Goal: Complete application form: Complete application form

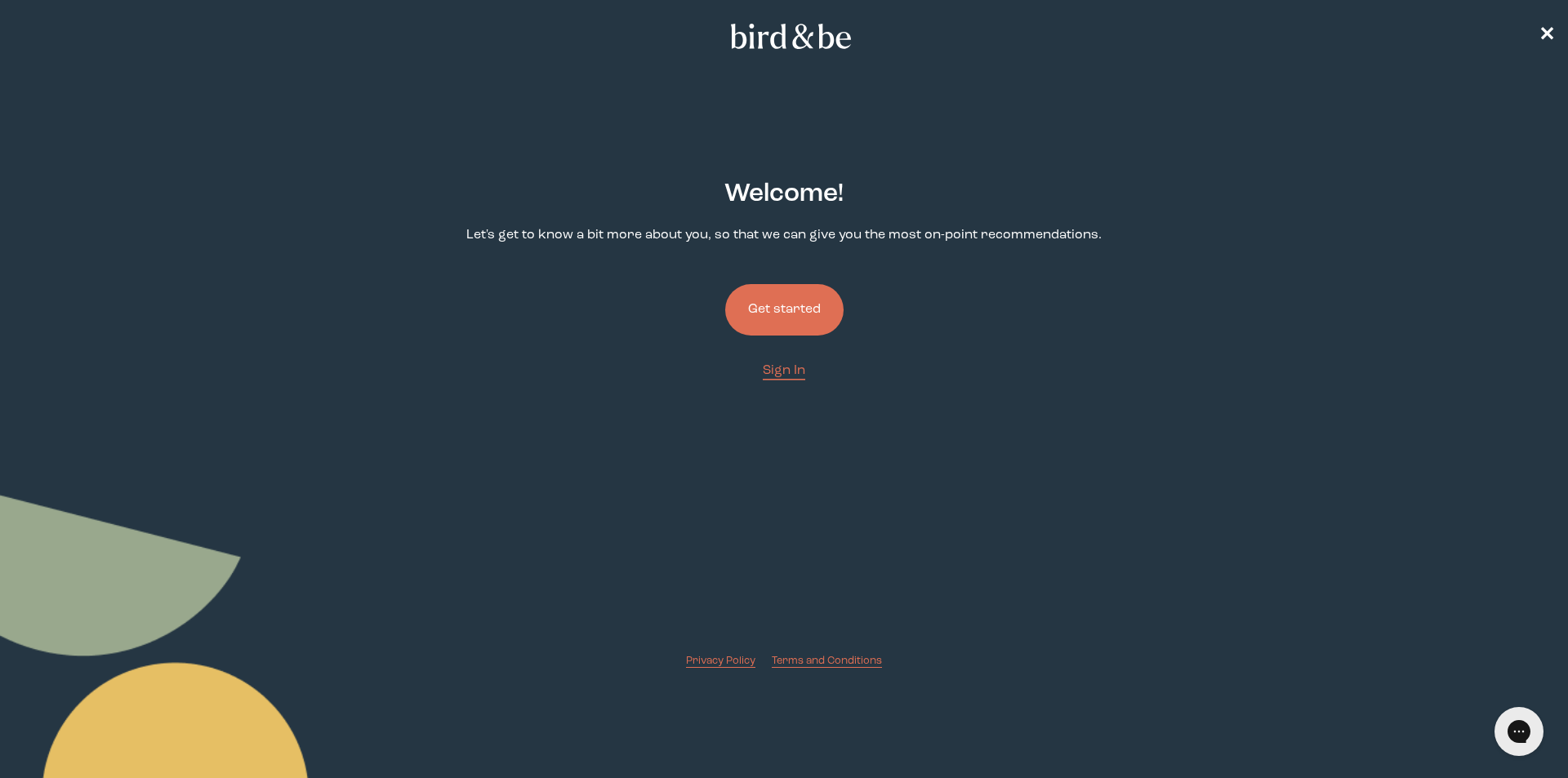
click at [792, 305] on button "Get started" at bounding box center [784, 309] width 118 height 51
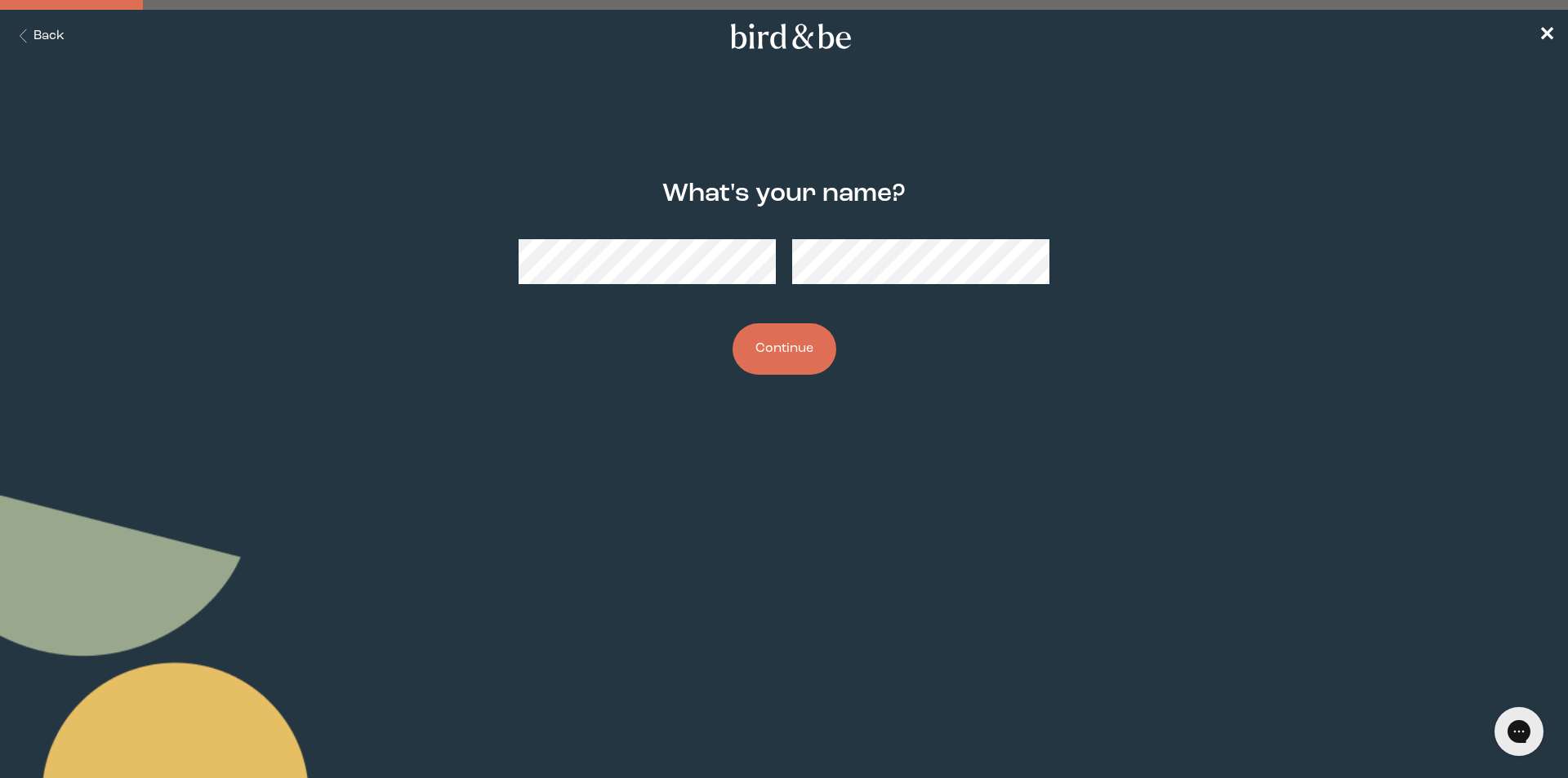
click at [732, 323] on button "Continue" at bounding box center [784, 348] width 104 height 51
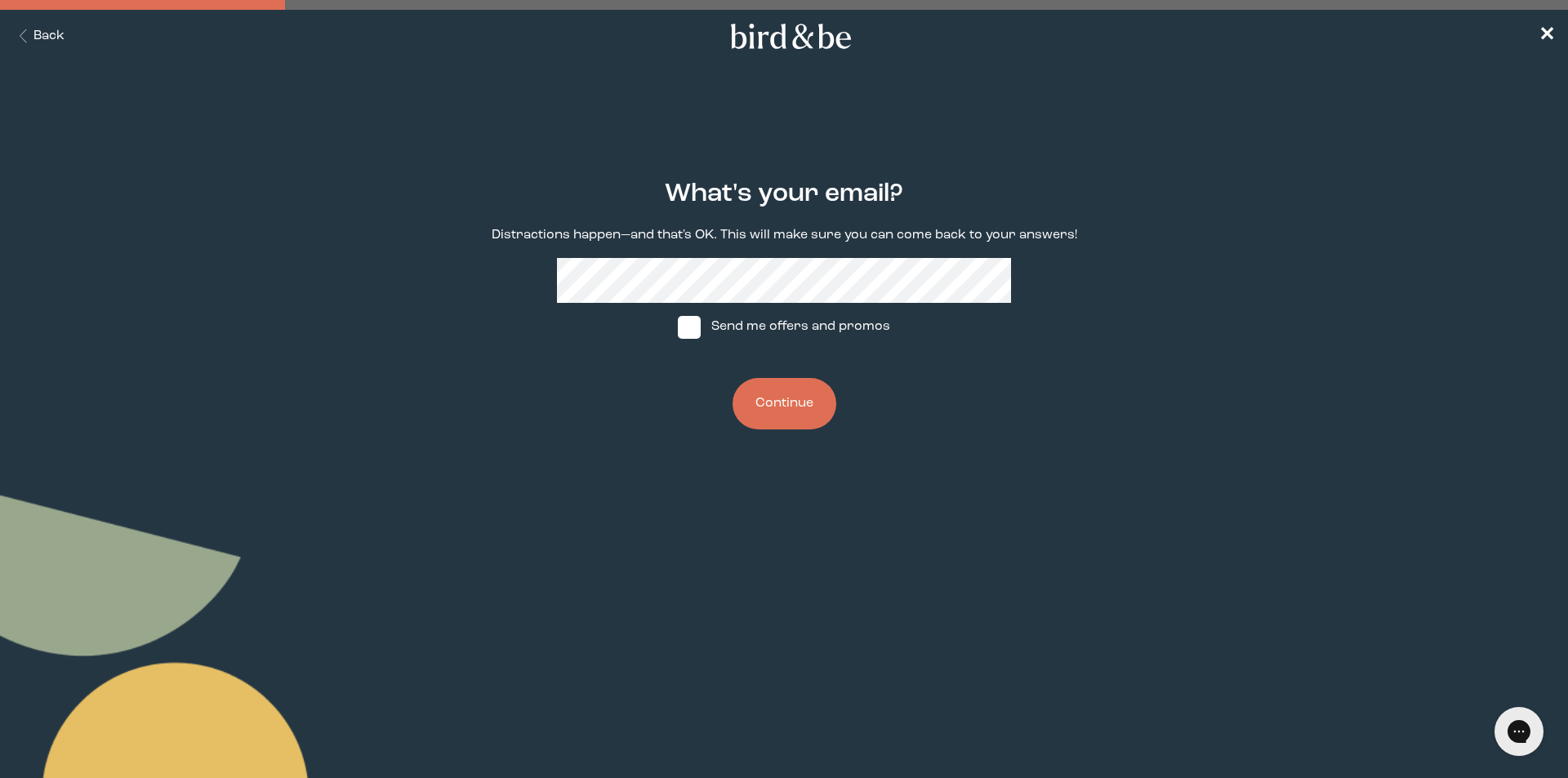
click at [722, 248] on div "What's your email? Distractions happen—and that's OK. This will make sure you c…" at bounding box center [784, 304] width 758 height 302
click at [694, 330] on span at bounding box center [689, 327] width 23 height 23
click at [678, 327] on input "Send me offers and promos" at bounding box center [677, 327] width 1 height 1
checkbox input "true"
click at [732, 378] on button "Continue" at bounding box center [784, 403] width 104 height 51
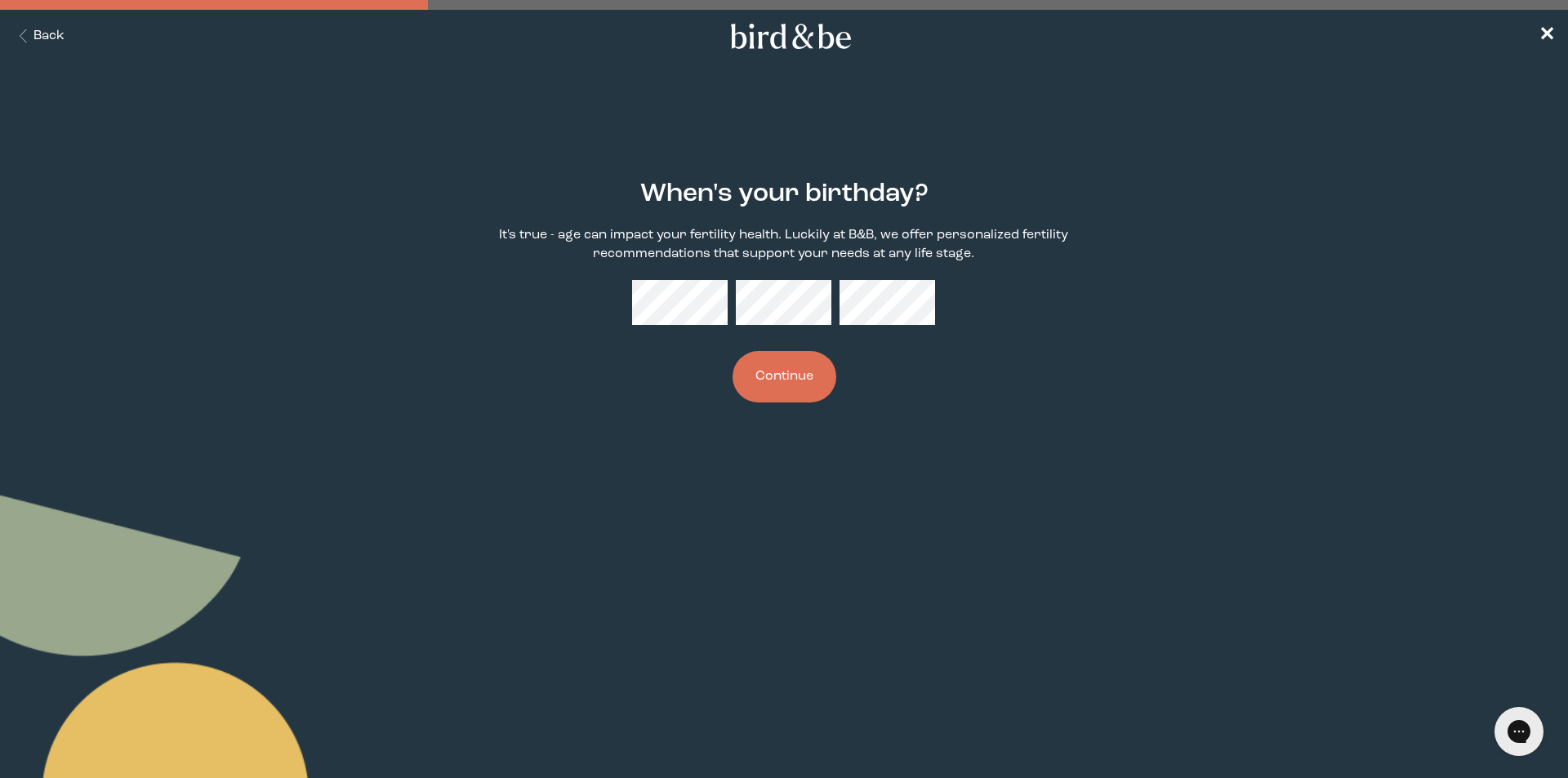
click at [732, 351] on button "Continue" at bounding box center [784, 376] width 104 height 51
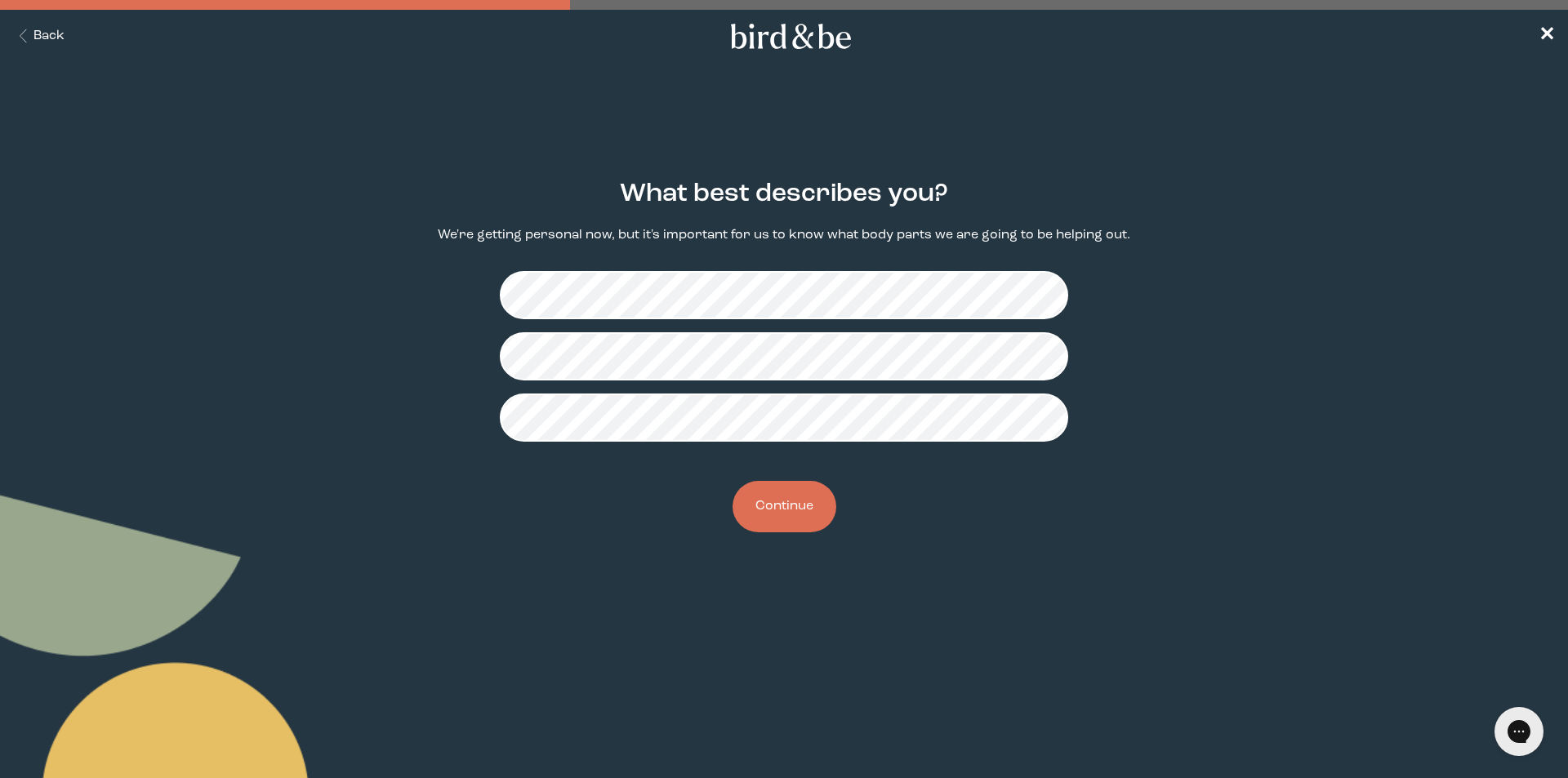
click at [825, 522] on button "Continue" at bounding box center [784, 506] width 104 height 51
click at [795, 491] on button "Continue" at bounding box center [784, 506] width 104 height 51
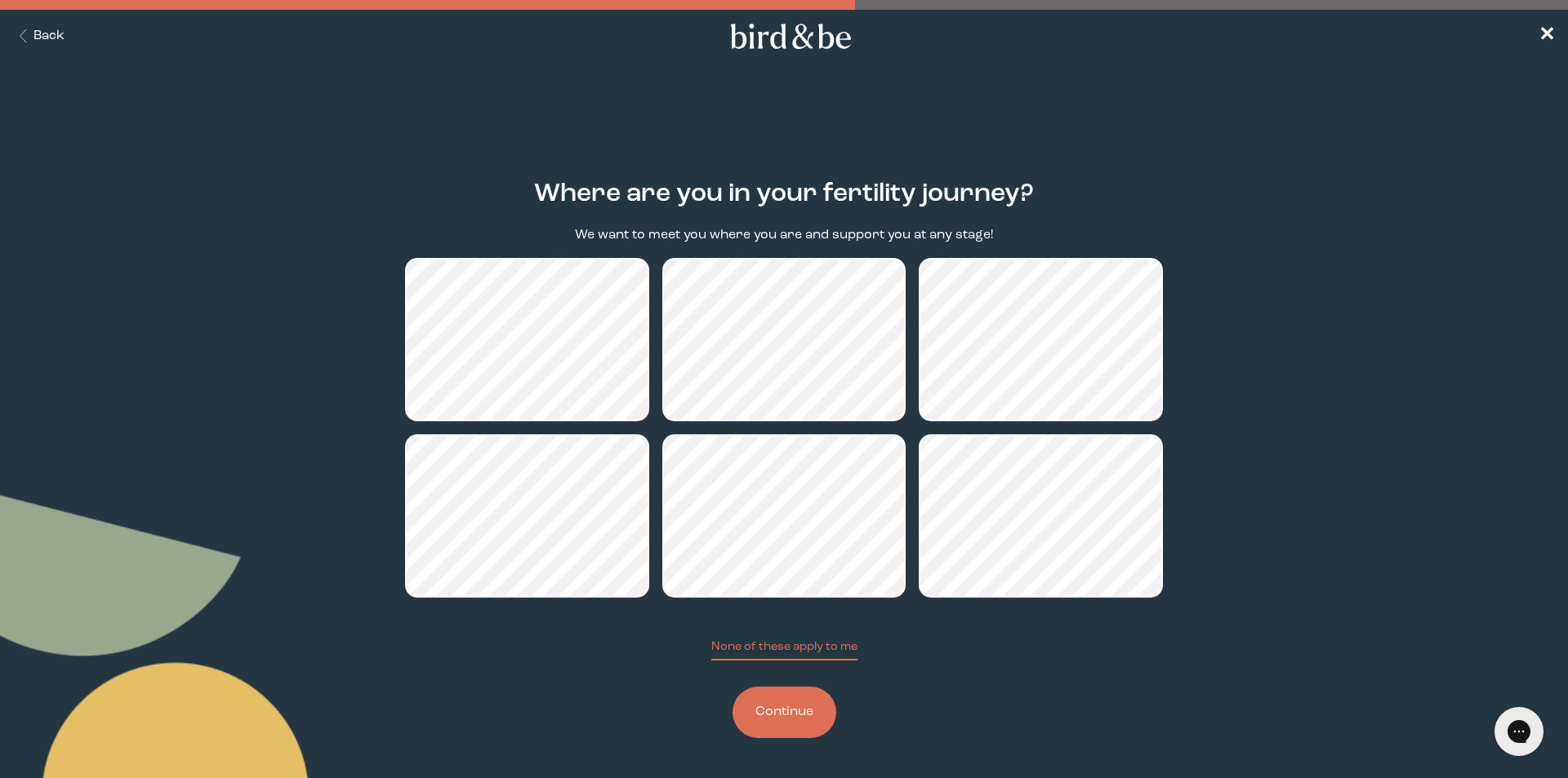
click at [802, 714] on button "Continue" at bounding box center [784, 712] width 104 height 51
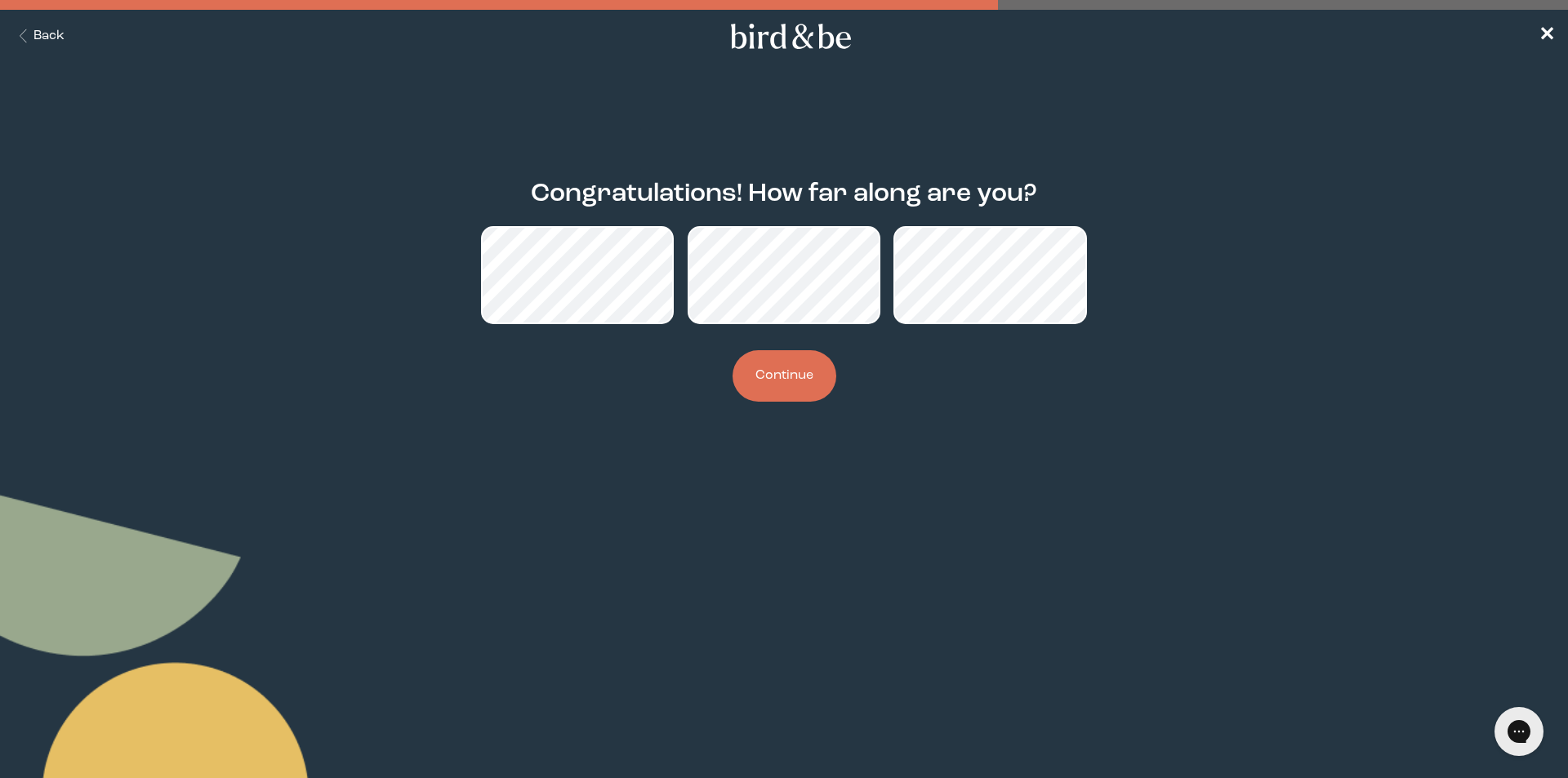
click at [807, 384] on button "Continue" at bounding box center [784, 375] width 104 height 51
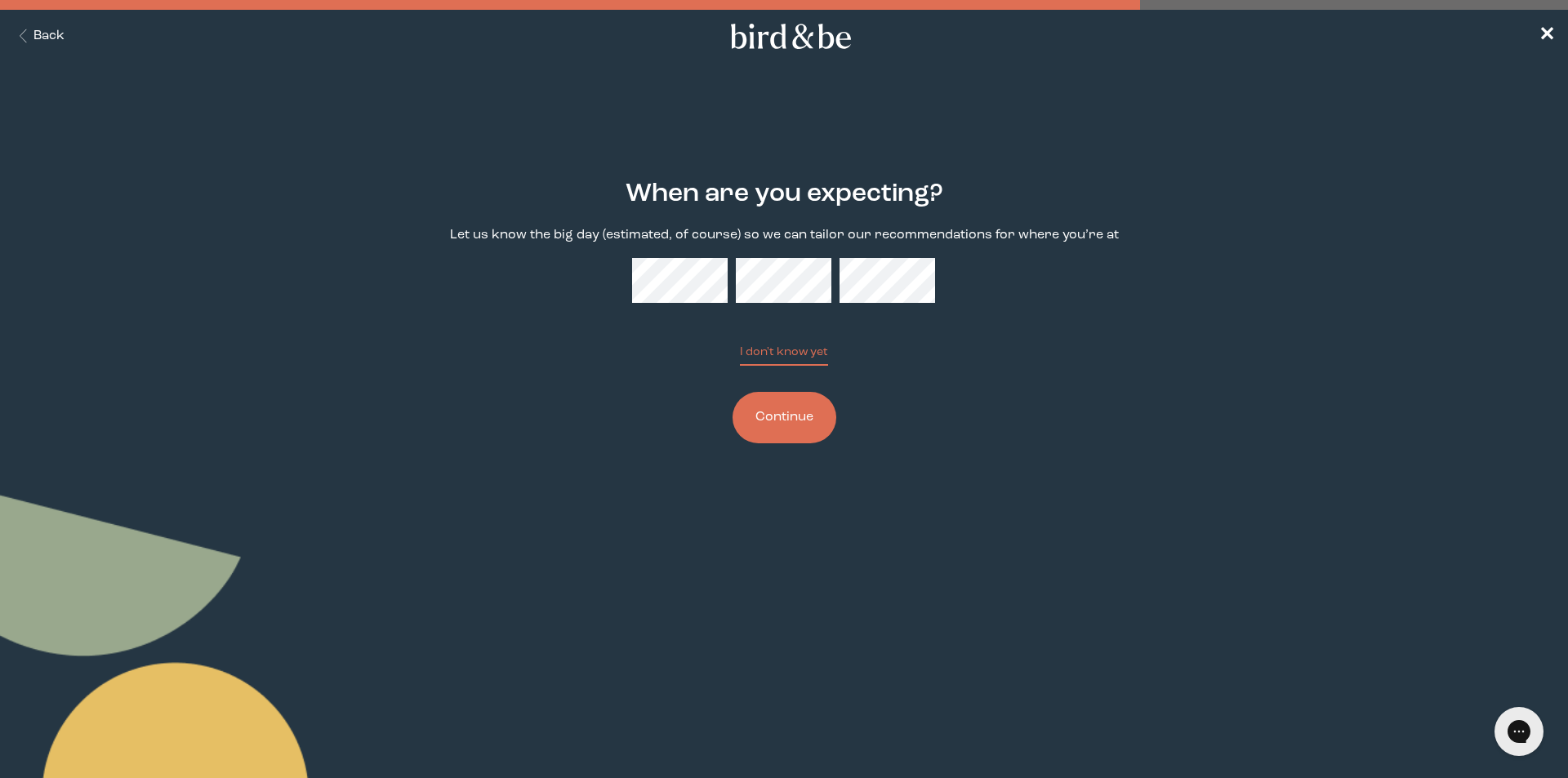
click at [740, 343] on button "I don't know yet" at bounding box center [783, 354] width 88 height 22
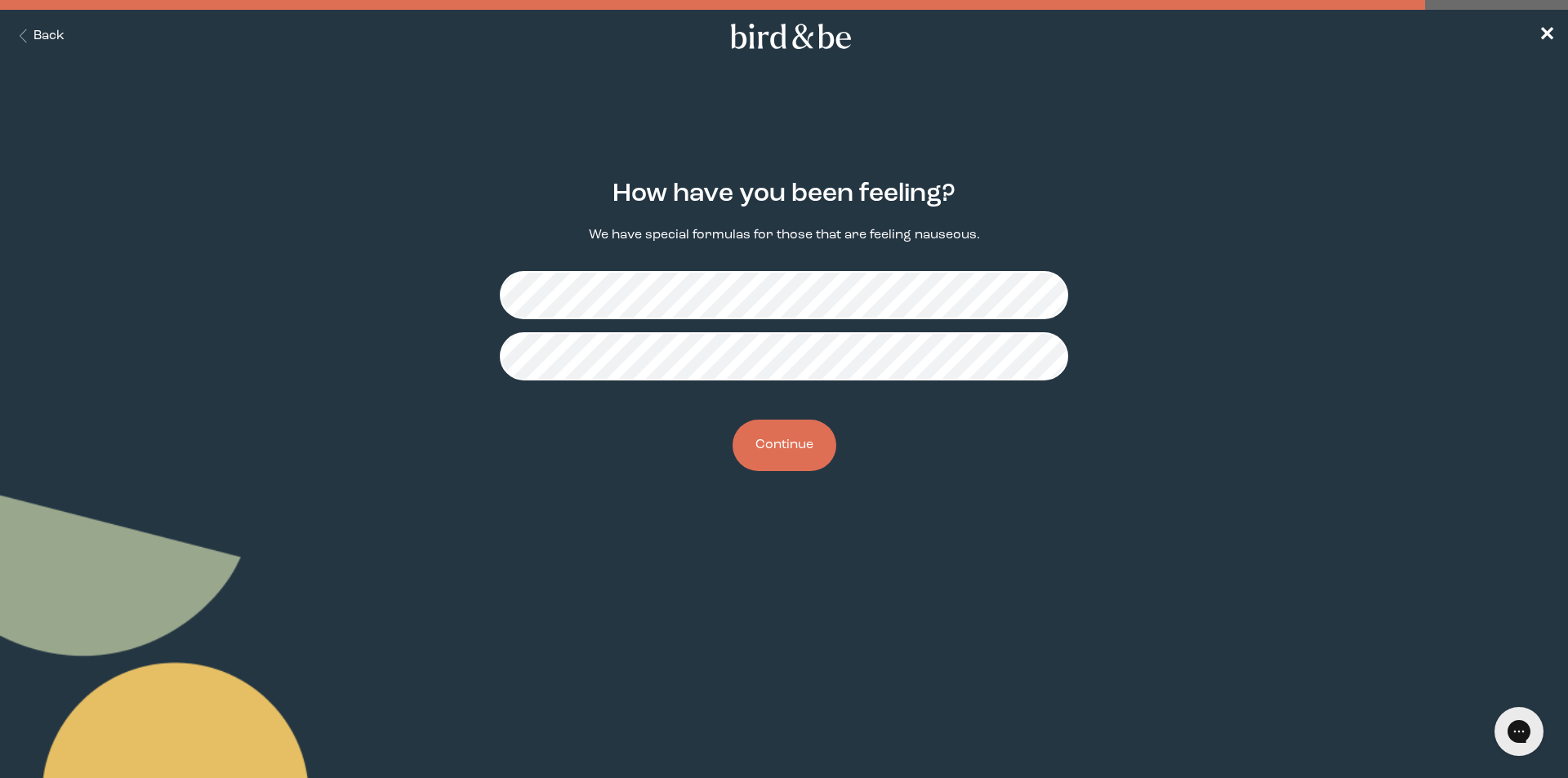
click at [778, 436] on button "Continue" at bounding box center [784, 445] width 104 height 51
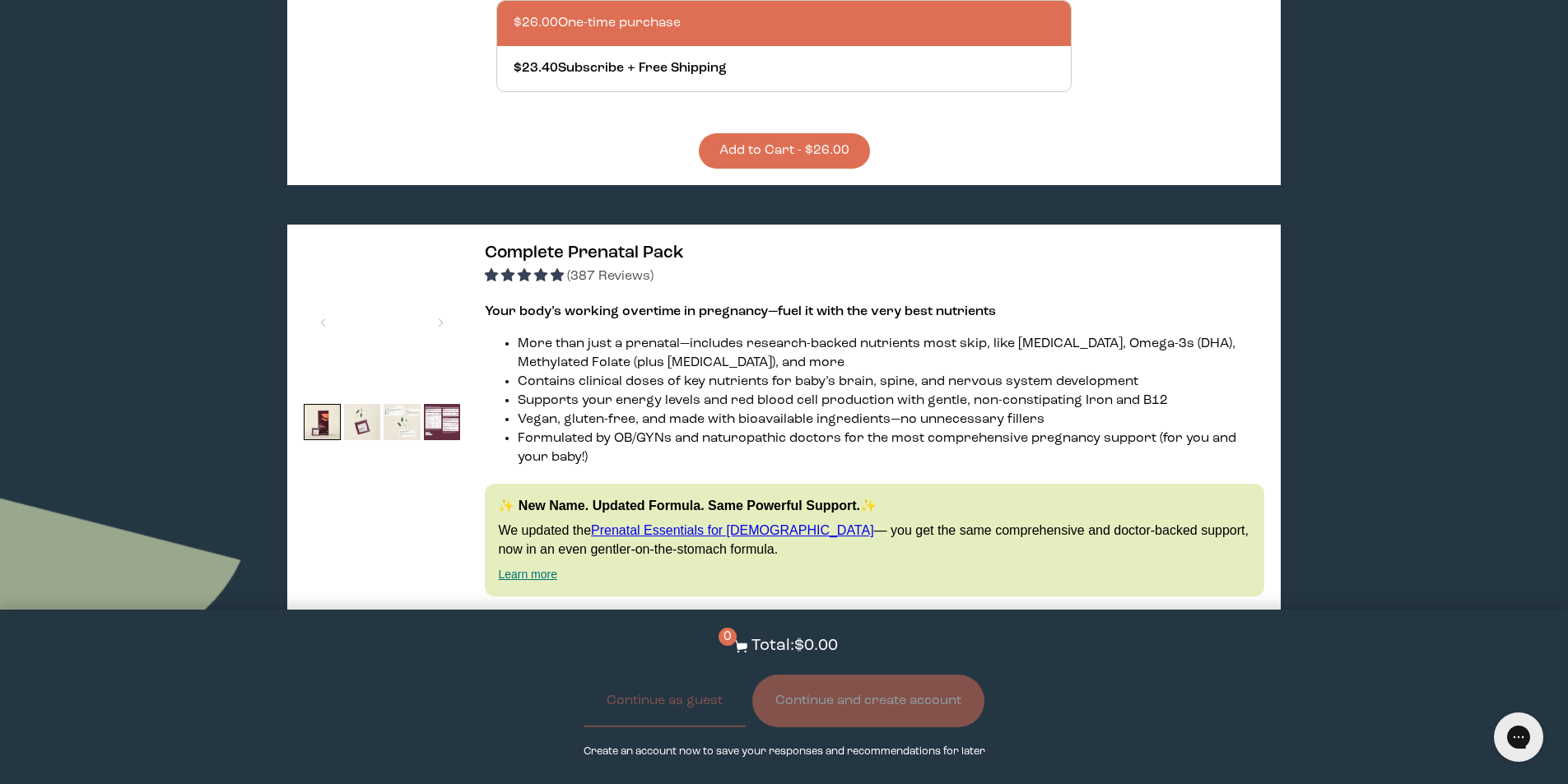
scroll to position [658, 0]
